Goal: Find specific page/section: Find specific page/section

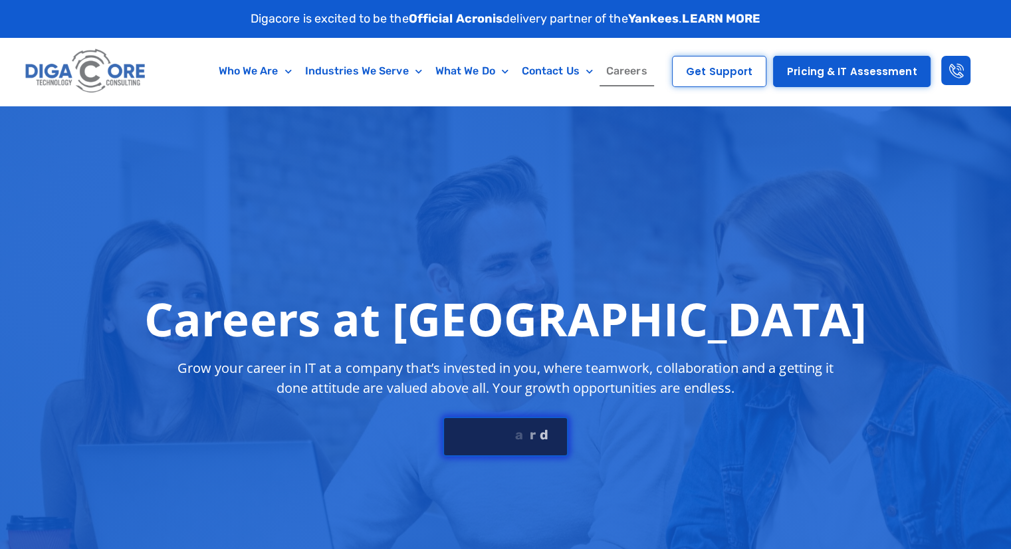
click at [494, 434] on div "S e e J [PERSON_NAME]" at bounding box center [505, 434] width 96 height 13
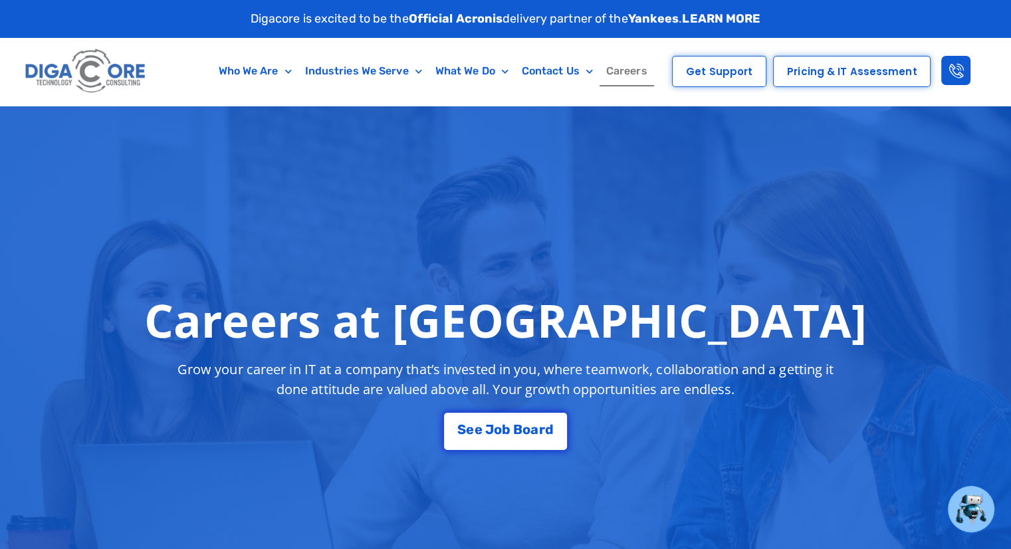
click at [842, 70] on span "Pricing & IT Assessment" at bounding box center [852, 71] width 130 height 10
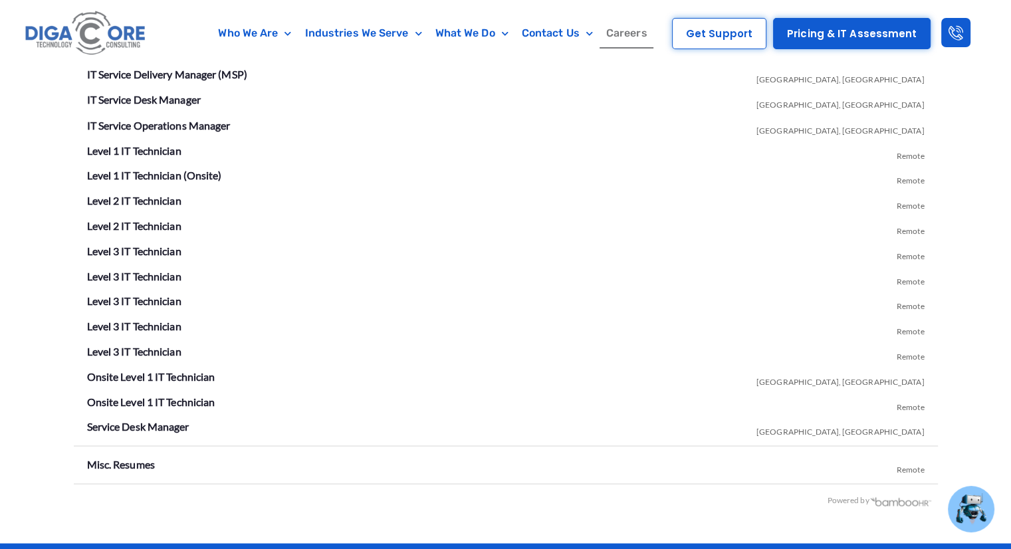
scroll to position [2412, 0]
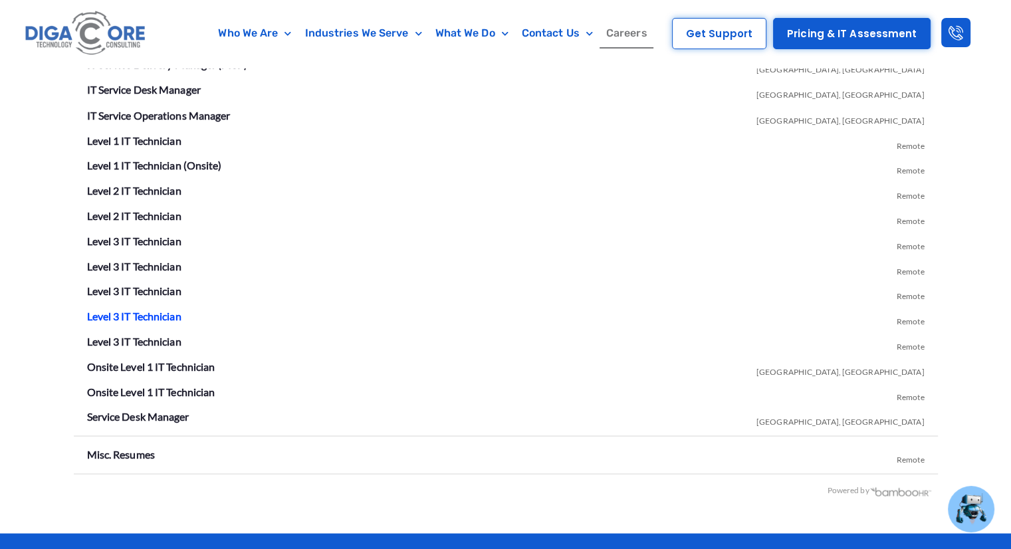
click at [148, 315] on link "Level 3 IT Technician" at bounding box center [134, 315] width 94 height 13
